Goal: Information Seeking & Learning: Learn about a topic

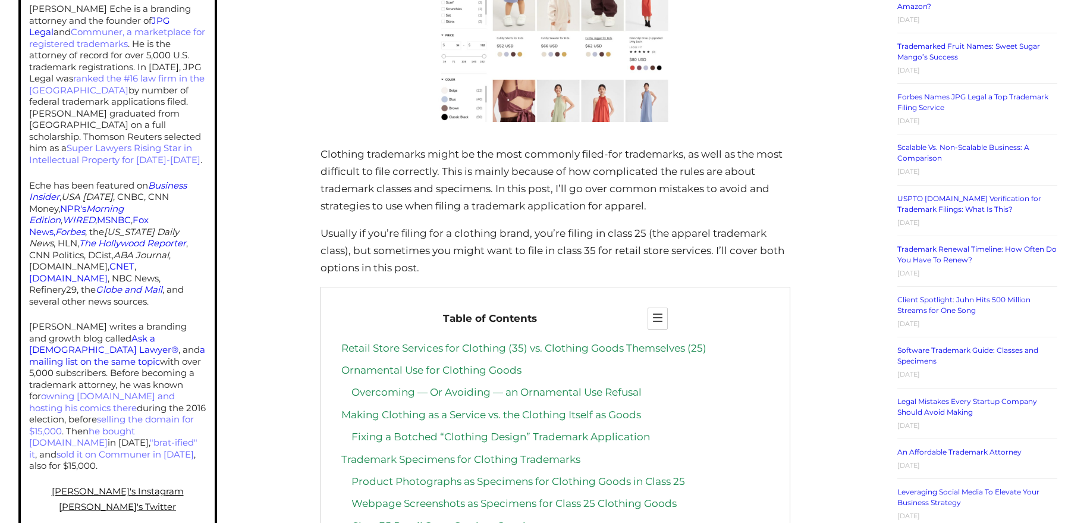
scroll to position [490, 0]
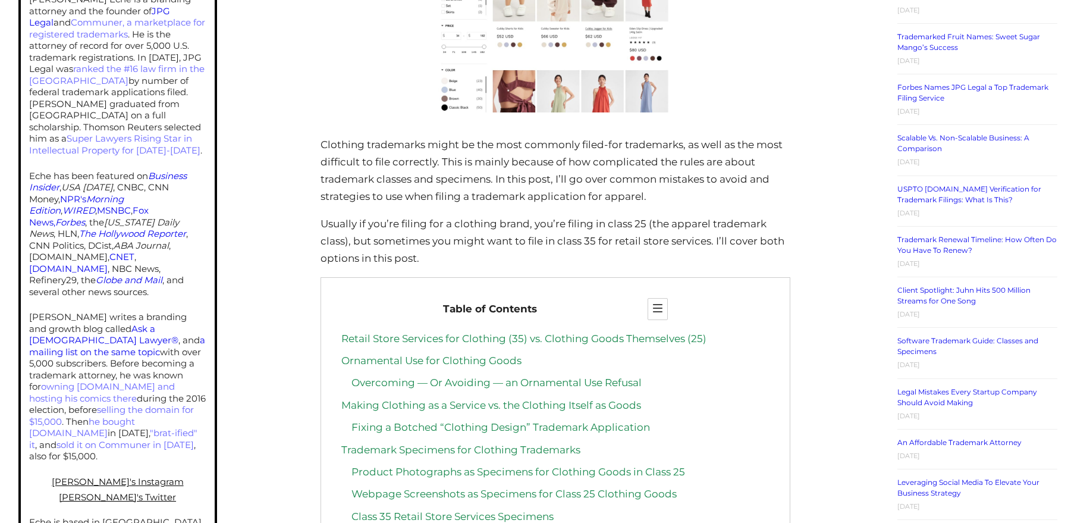
click at [502, 399] on link "Making Clothing as a Service vs. the Clothing Itself as Goods" at bounding box center [491, 405] width 300 height 12
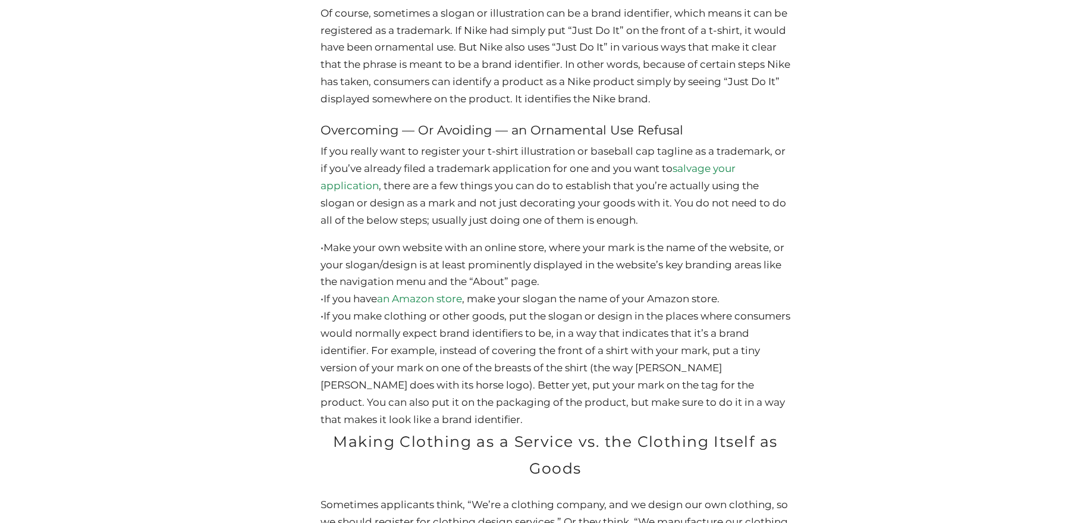
scroll to position [490, 0]
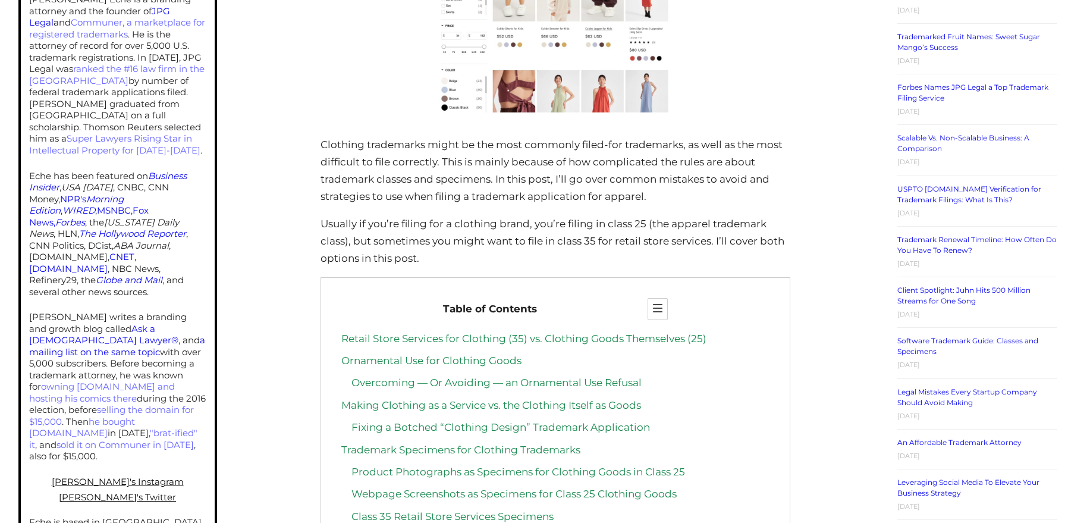
click at [449, 399] on link "Making Clothing as a Service vs. the Clothing Itself as Goods" at bounding box center [491, 405] width 300 height 12
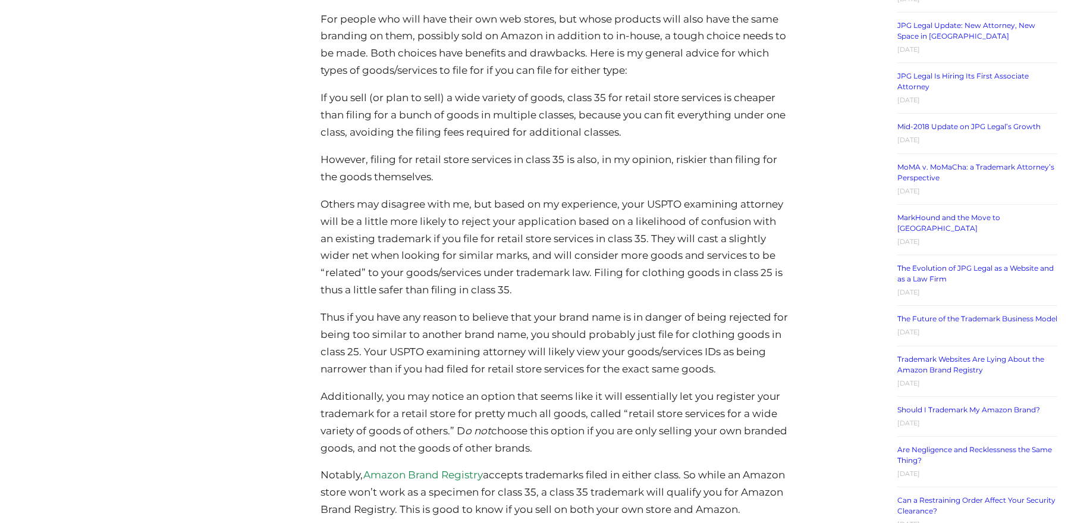
scroll to position [1917, 0]
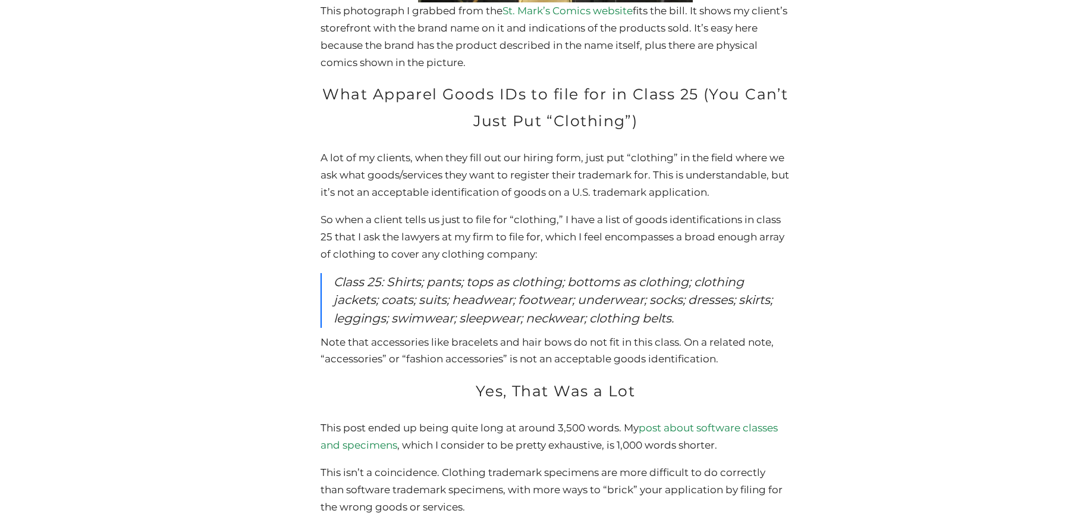
scroll to position [7345, 0]
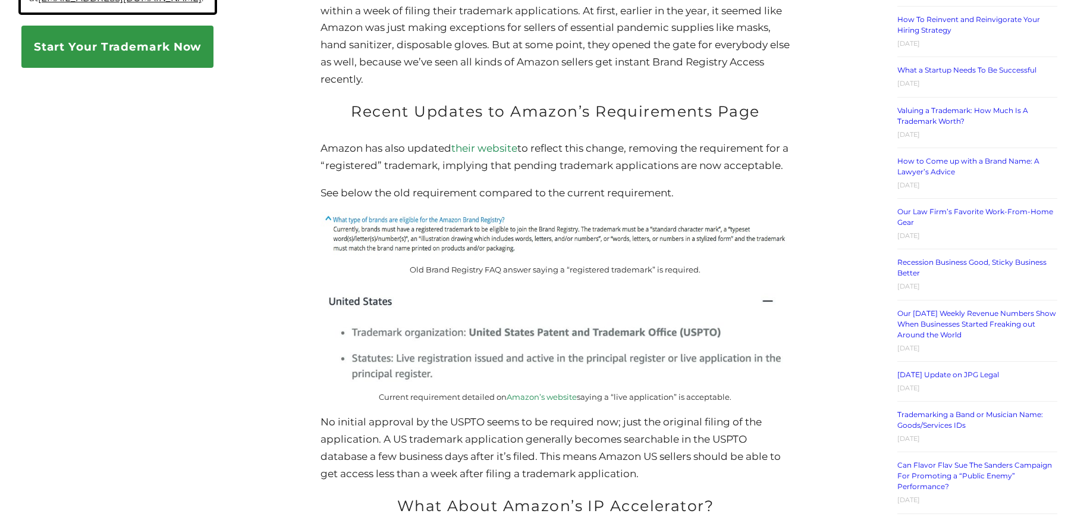
scroll to position [1162, 0]
